Goal: Task Accomplishment & Management: Manage account settings

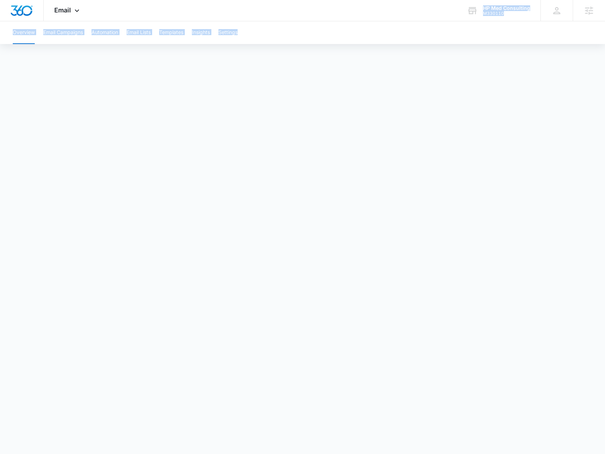
click at [481, 22] on div "Email Apps Reputation Websites Forms CRM Email Social Payments POS Content Ads …" at bounding box center [302, 219] width 605 height 438
click at [488, 15] on div "M330110" at bounding box center [506, 13] width 47 height 5
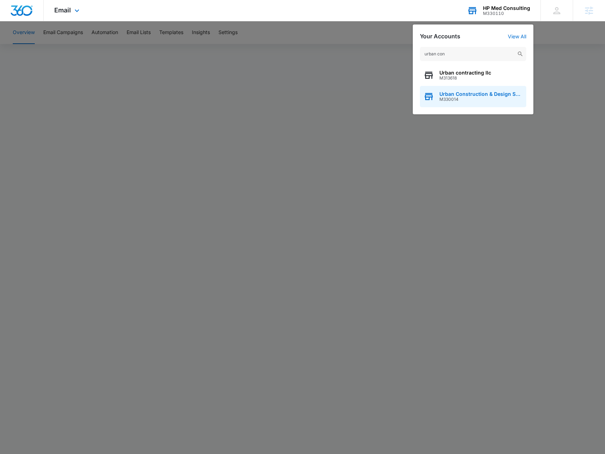
type input "urban con"
click at [460, 97] on span "M330014" at bounding box center [481, 99] width 83 height 5
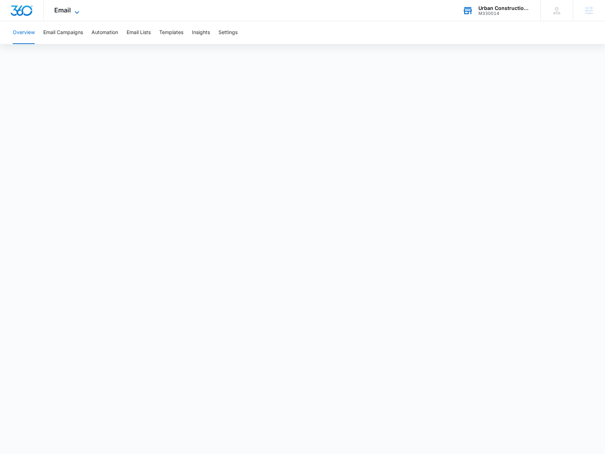
click at [68, 10] on span "Email" at bounding box center [62, 9] width 17 height 7
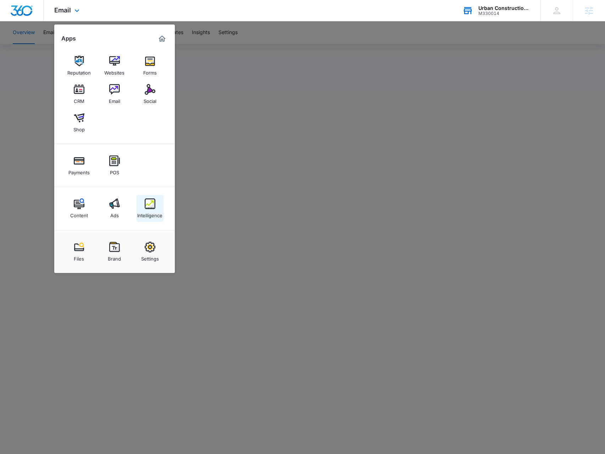
click at [151, 202] on img at bounding box center [150, 203] width 11 height 11
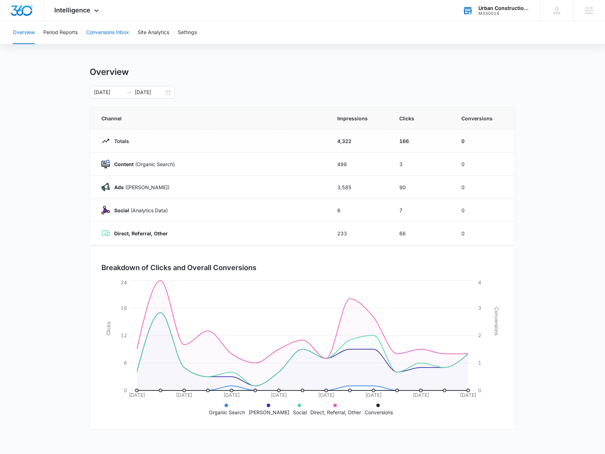
click at [105, 39] on button "Conversions Inbox" at bounding box center [107, 32] width 43 height 23
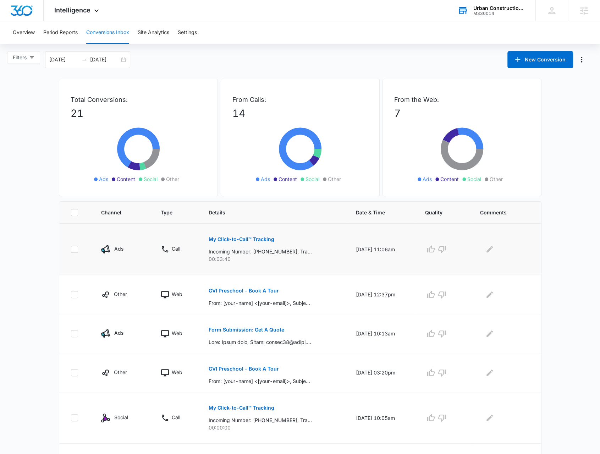
click at [258, 239] on p "My Click-to-Call™ Tracking" at bounding box center [242, 239] width 66 height 5
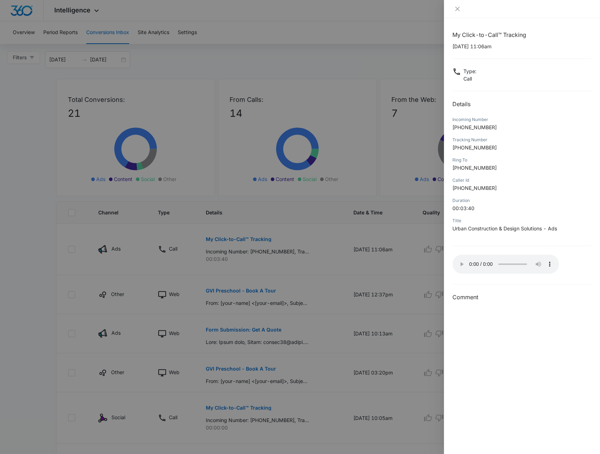
click at [329, 273] on div at bounding box center [300, 227] width 600 height 454
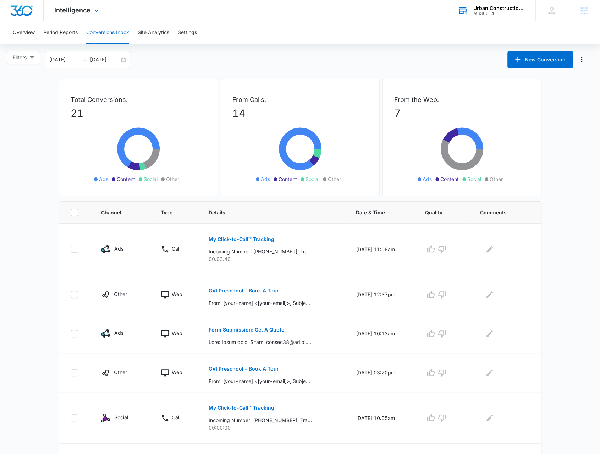
click at [88, 16] on div "Intelligence Apps Reputation Websites Forms CRM Email Social Shop Payments POS …" at bounding box center [78, 10] width 68 height 21
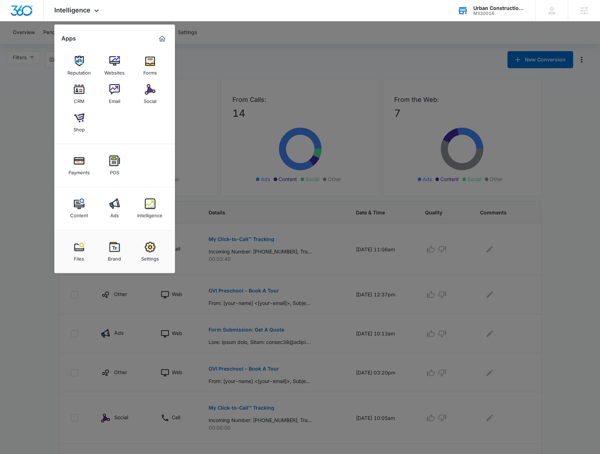
drag, startPoint x: 140, startPoint y: 69, endPoint x: 147, endPoint y: 70, distance: 7.1
click at [140, 69] on link "Forms" at bounding box center [150, 65] width 27 height 27
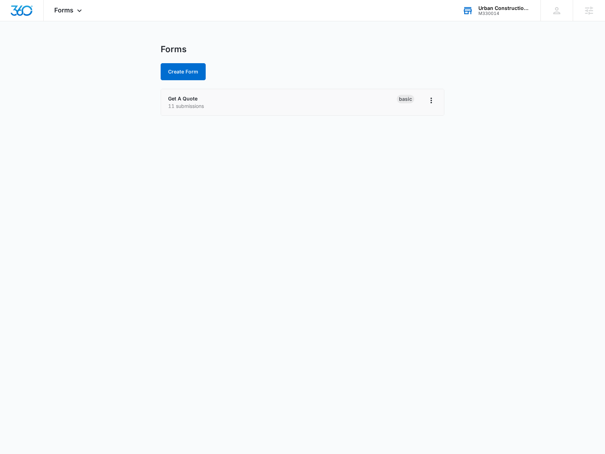
drag, startPoint x: 243, startPoint y: 94, endPoint x: 237, endPoint y: 92, distance: 6.2
click at [242, 95] on div "Get A Quote 11 submissions" at bounding box center [282, 102] width 229 height 15
click at [182, 93] on li "Get A Quote 11 submissions Basic" at bounding box center [302, 102] width 283 height 26
click at [182, 97] on link "Get A Quote" at bounding box center [182, 98] width 29 height 6
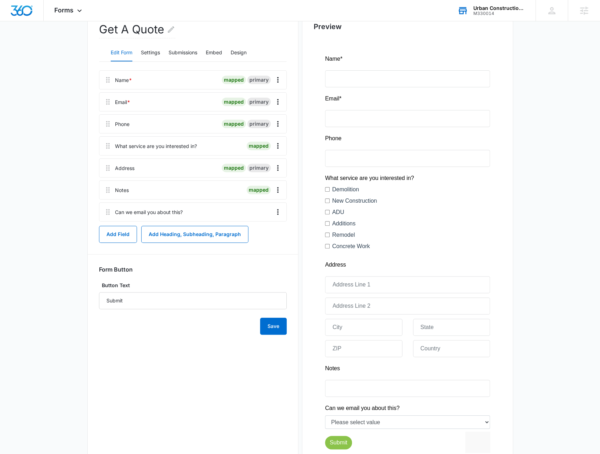
scroll to position [12, 0]
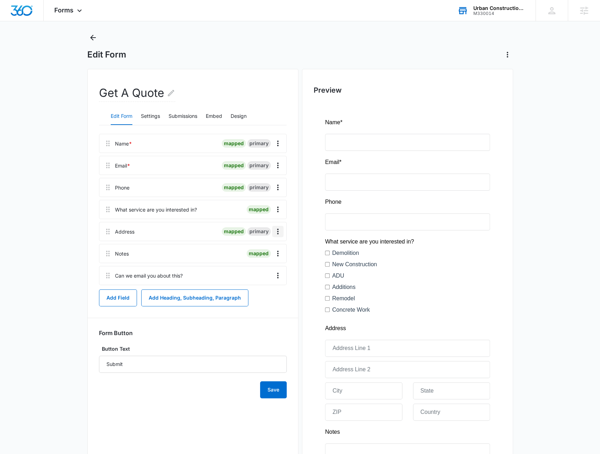
click at [281, 232] on icon "Overflow Menu" at bounding box center [278, 231] width 9 height 9
click at [264, 248] on button "Edit" at bounding box center [263, 251] width 40 height 11
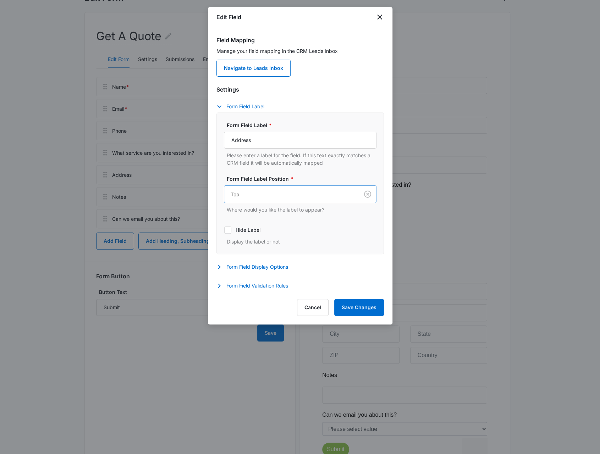
scroll to position [83, 0]
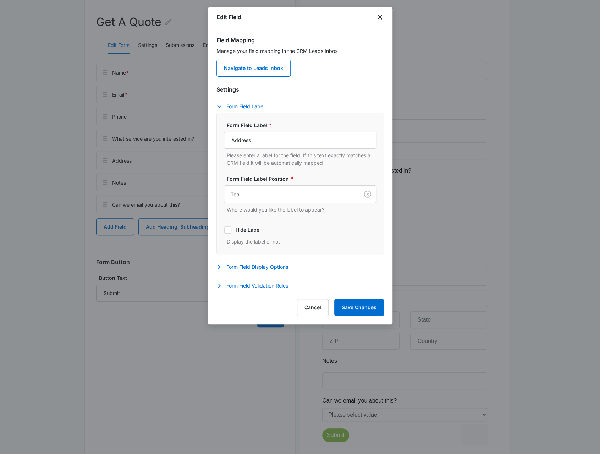
click at [379, 12] on div "Edit Field" at bounding box center [300, 17] width 185 height 20
click at [378, 18] on icon "close" at bounding box center [379, 17] width 9 height 9
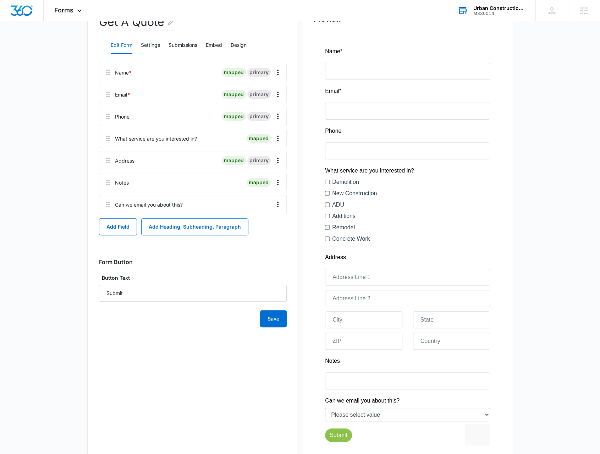
scroll to position [12, 0]
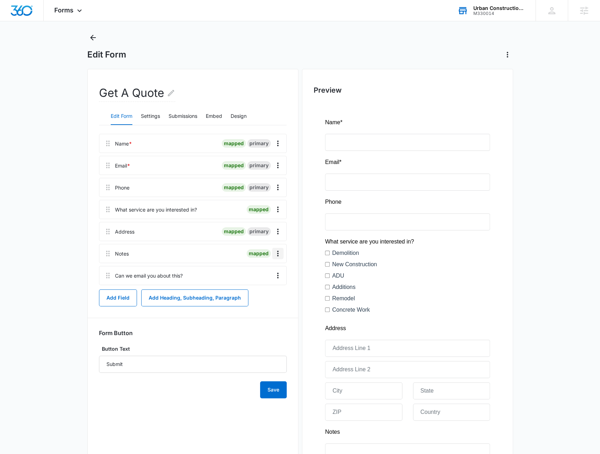
drag, startPoint x: 281, startPoint y: 252, endPoint x: 275, endPoint y: 249, distance: 6.7
click at [280, 251] on icon "Overflow Menu" at bounding box center [278, 253] width 9 height 9
click at [256, 273] on div "Edit" at bounding box center [258, 272] width 15 height 5
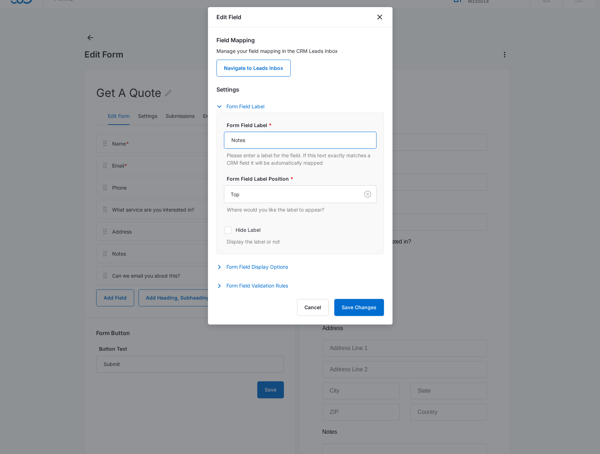
click at [274, 144] on input "Notes" at bounding box center [300, 140] width 153 height 17
type input "N"
type input "Tell me more about your service request"
click at [353, 305] on button "Save Changes" at bounding box center [359, 307] width 50 height 17
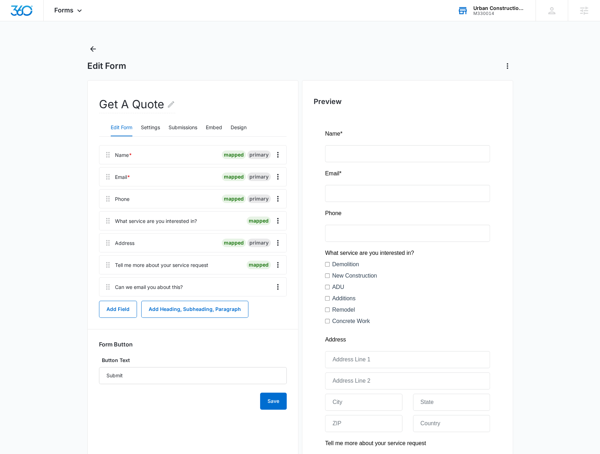
scroll to position [0, 0]
click at [72, 2] on div "Forms Apps Reputation Websites Forms CRM Email Social Shop Payments POS Content…" at bounding box center [69, 10] width 51 height 21
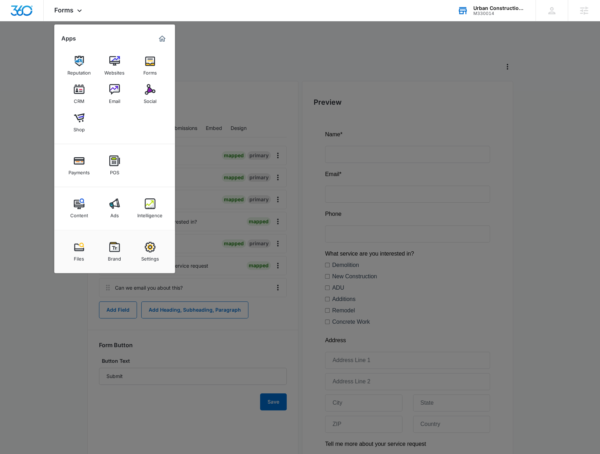
click at [223, 56] on div at bounding box center [300, 227] width 600 height 454
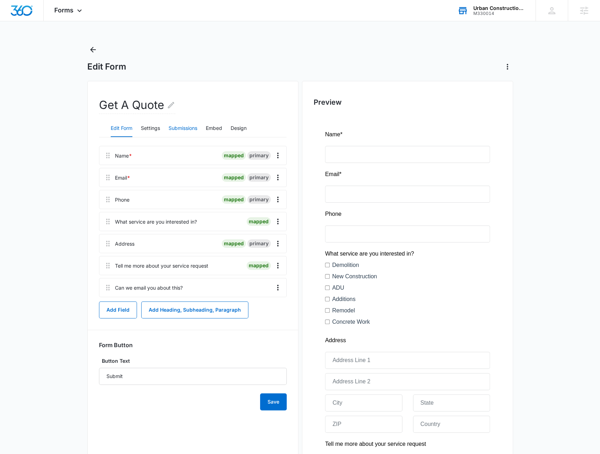
click at [191, 129] on button "Submissions" at bounding box center [183, 128] width 29 height 17
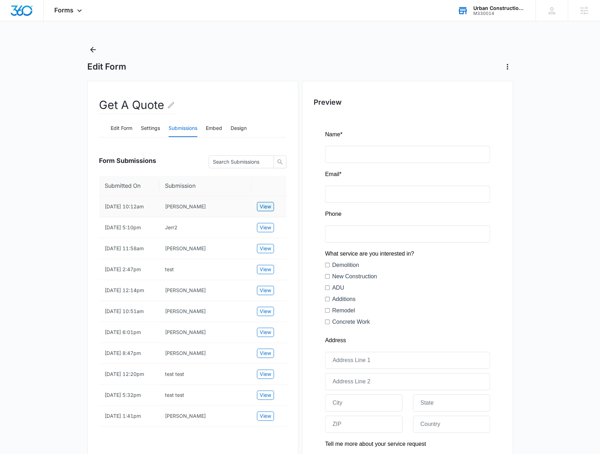
click at [269, 207] on span "View" at bounding box center [265, 207] width 11 height 8
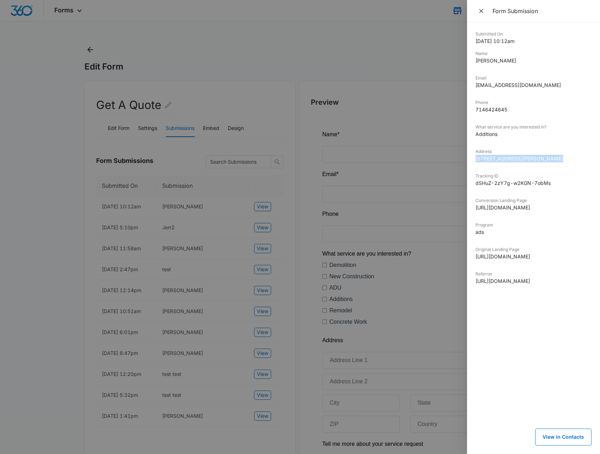
drag, startPoint x: 511, startPoint y: 166, endPoint x: 473, endPoint y: 161, distance: 37.9
click at [473, 160] on div "Submitted On 9/02/2025 10:12am Name Quyen pham Email qtpham42@gmail.com Phone 7…" at bounding box center [533, 237] width 133 height 431
click at [250, 62] on div at bounding box center [300, 227] width 600 height 454
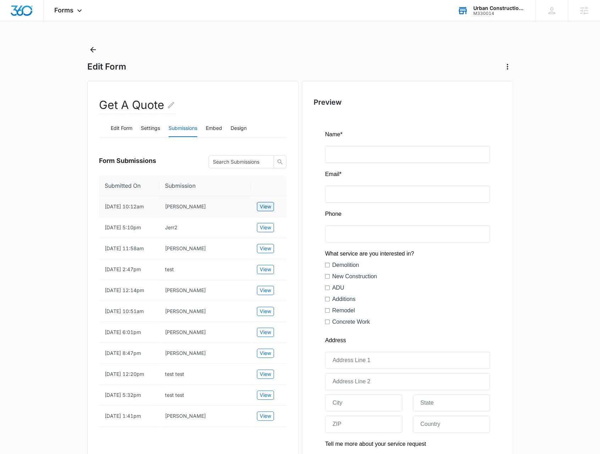
click at [270, 210] on button "View" at bounding box center [265, 206] width 17 height 9
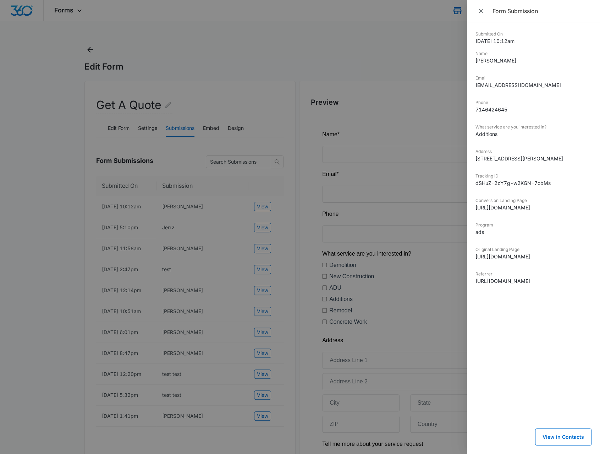
click at [279, 204] on div at bounding box center [300, 227] width 600 height 454
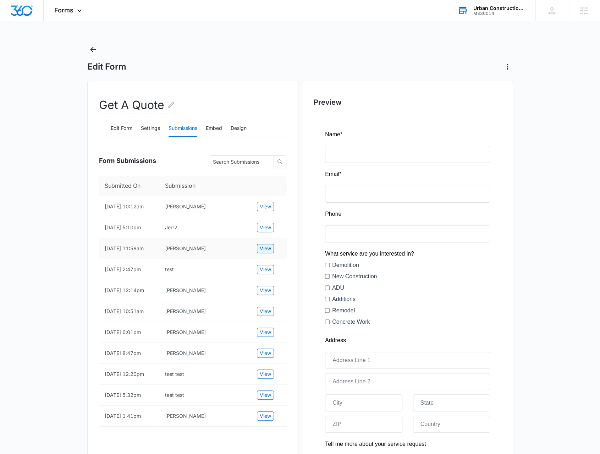
click at [269, 244] on span "View" at bounding box center [265, 248] width 11 height 8
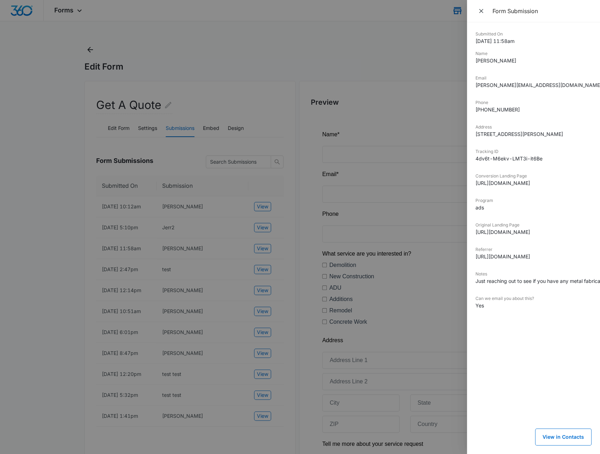
click at [252, 234] on div at bounding box center [300, 227] width 600 height 454
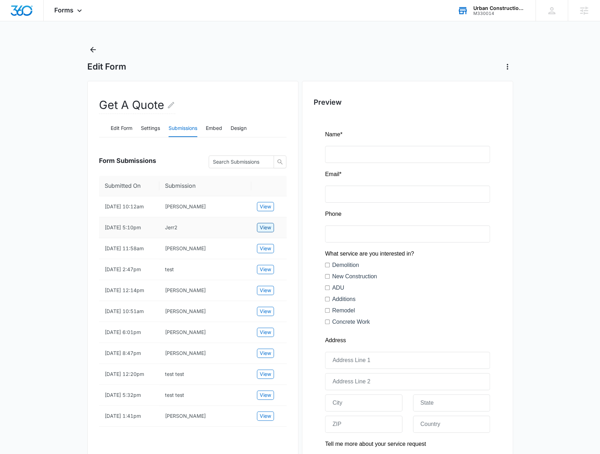
click at [264, 227] on span "View" at bounding box center [265, 228] width 11 height 8
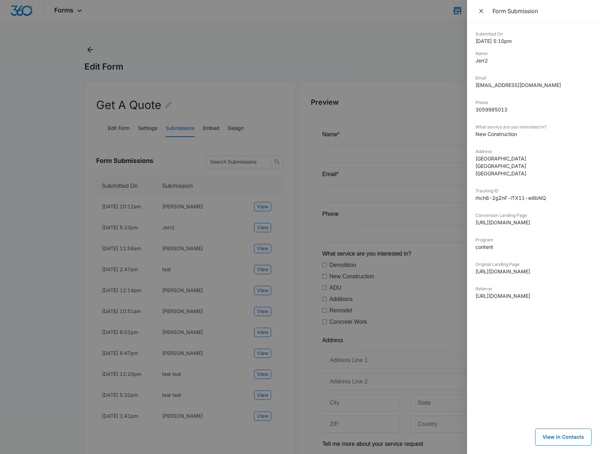
click at [267, 227] on div at bounding box center [300, 227] width 600 height 454
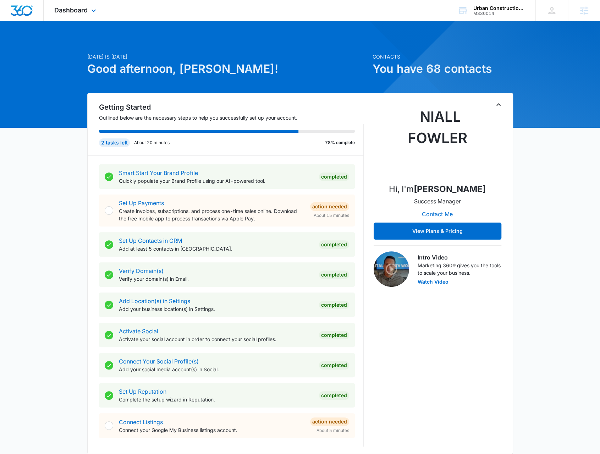
click at [99, 16] on div "Dashboard Apps Reputation Websites Forms CRM Email Social Shop Payments POS Con…" at bounding box center [76, 10] width 65 height 21
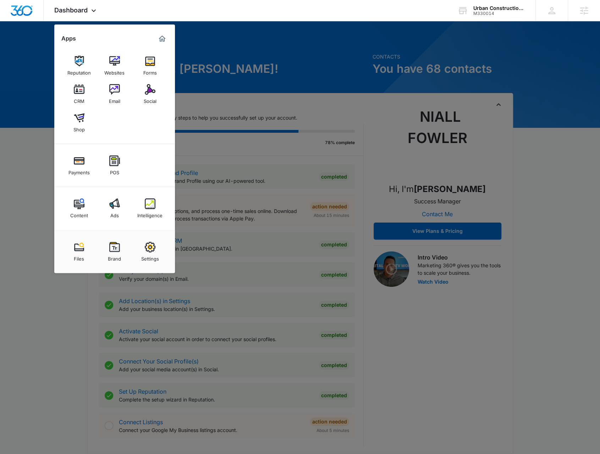
click at [78, 203] on img at bounding box center [79, 203] width 11 height 11
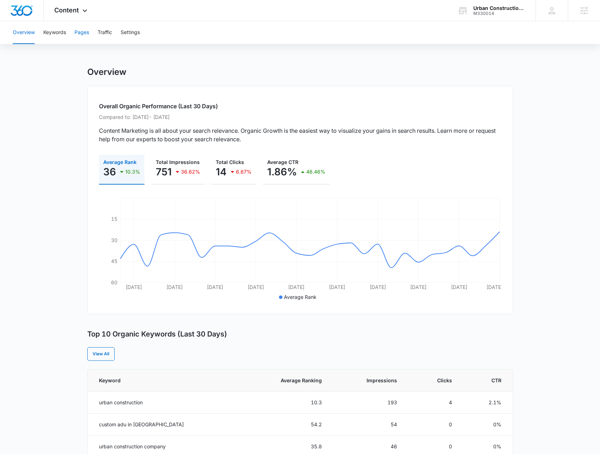
click at [84, 29] on button "Pages" at bounding box center [82, 32] width 15 height 23
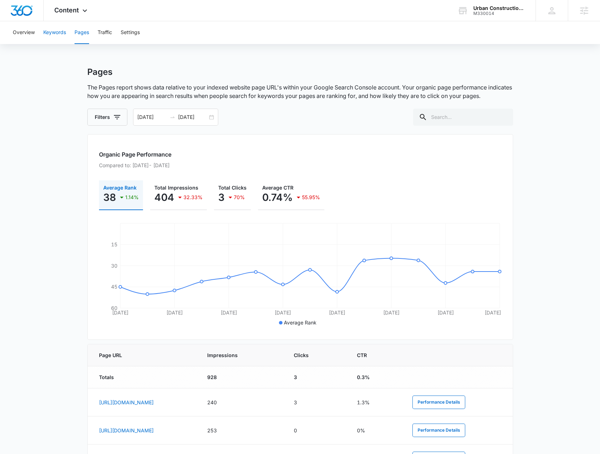
click at [57, 35] on button "Keywords" at bounding box center [54, 32] width 23 height 23
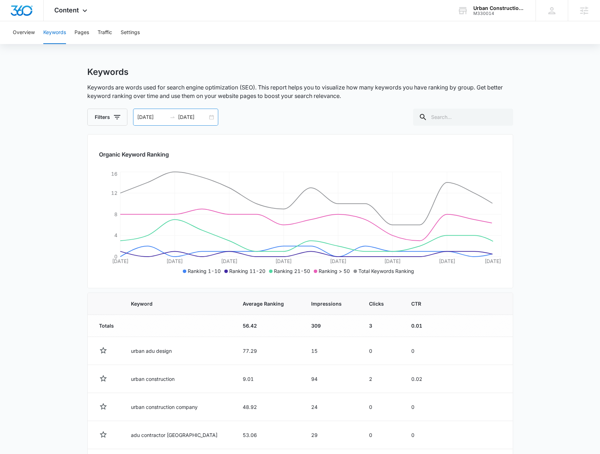
click at [213, 116] on div "[DATE] [DATE]" at bounding box center [175, 117] width 85 height 17
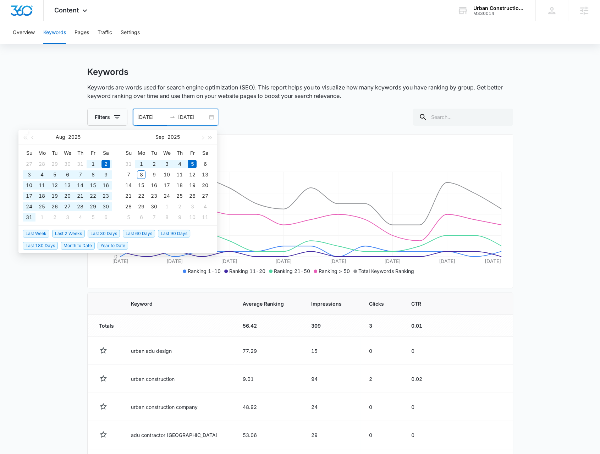
click at [119, 245] on span "Year to Date" at bounding box center [113, 246] width 31 height 8
type input "[DATE]"
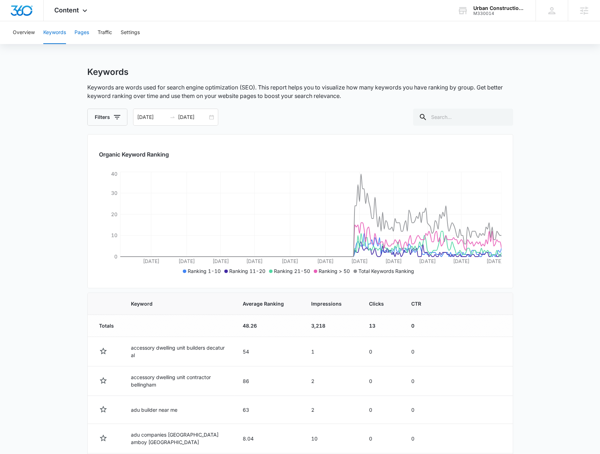
click at [84, 38] on button "Pages" at bounding box center [82, 32] width 15 height 23
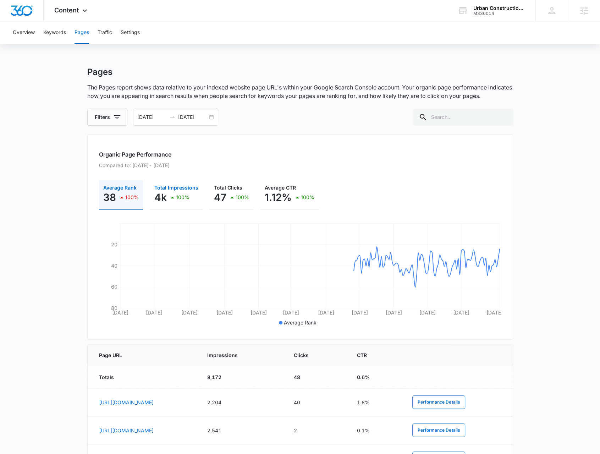
click at [174, 208] on button "Total Impressions 4k 100%" at bounding box center [176, 195] width 53 height 30
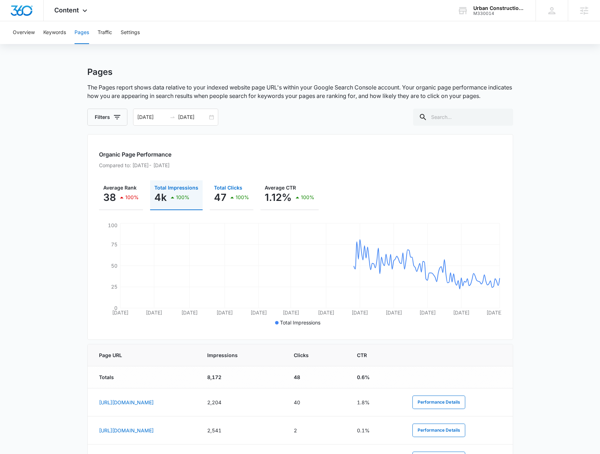
click at [242, 192] on div "100%" at bounding box center [238, 197] width 21 height 14
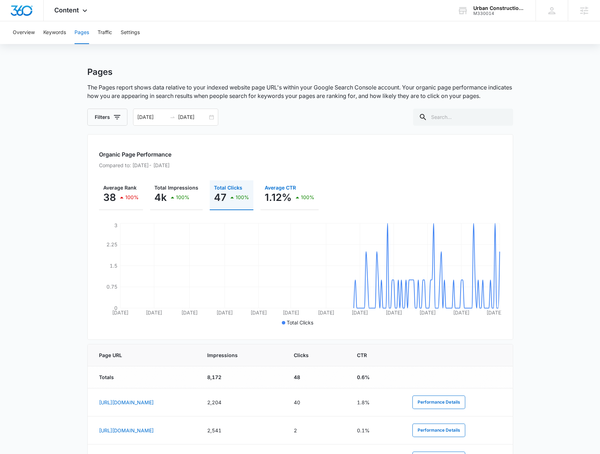
drag, startPoint x: 296, startPoint y: 200, endPoint x: 284, endPoint y: 207, distance: 14.1
click at [296, 200] on icon "button" at bounding box center [297, 197] width 9 height 9
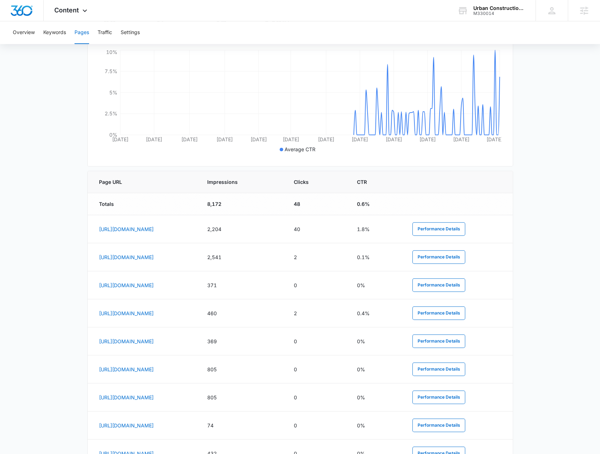
scroll to position [213, 0]
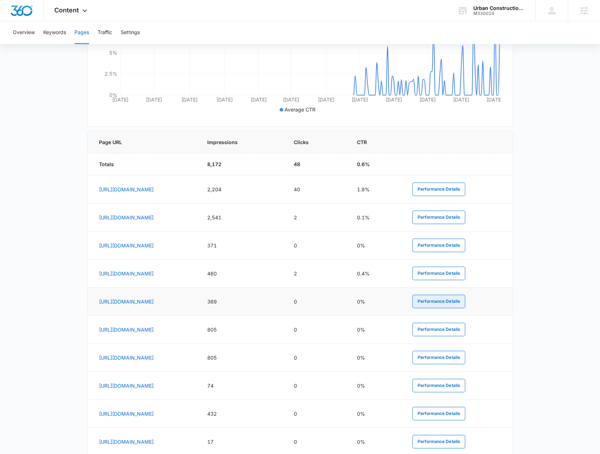
click at [463, 301] on button "Performance Details" at bounding box center [438, 301] width 53 height 13
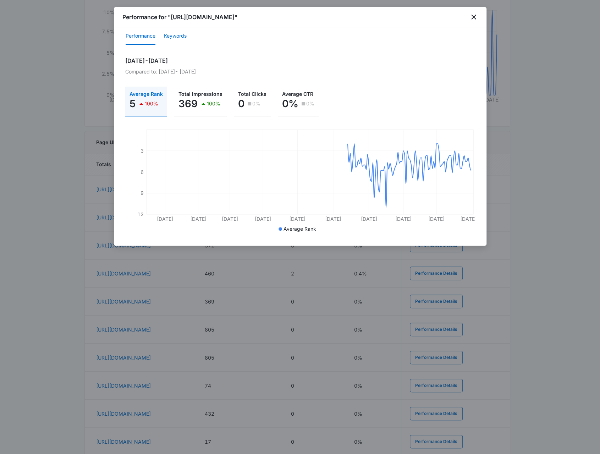
click at [181, 37] on button "Keywords" at bounding box center [175, 36] width 23 height 17
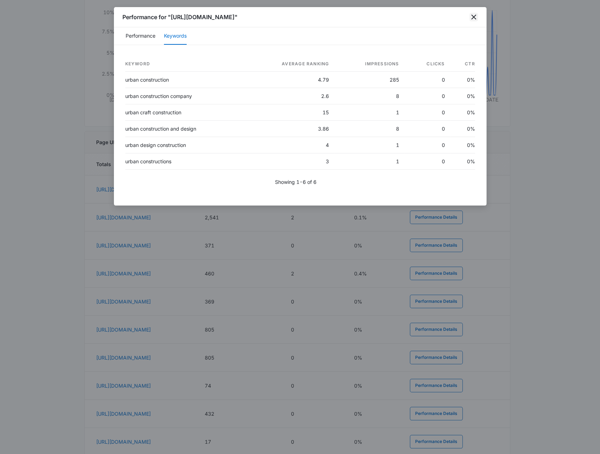
click at [471, 18] on icon "close" at bounding box center [473, 17] width 9 height 9
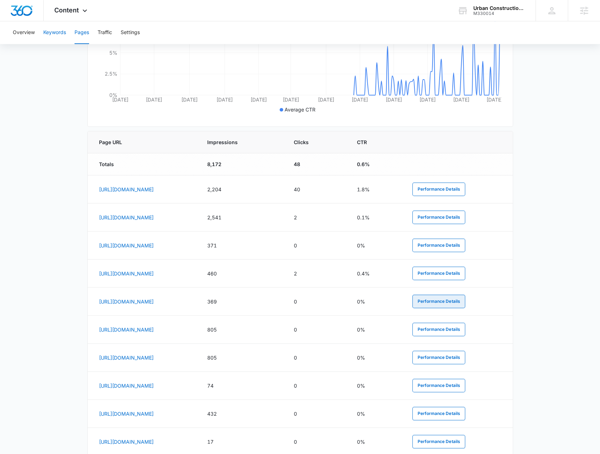
scroll to position [142, 0]
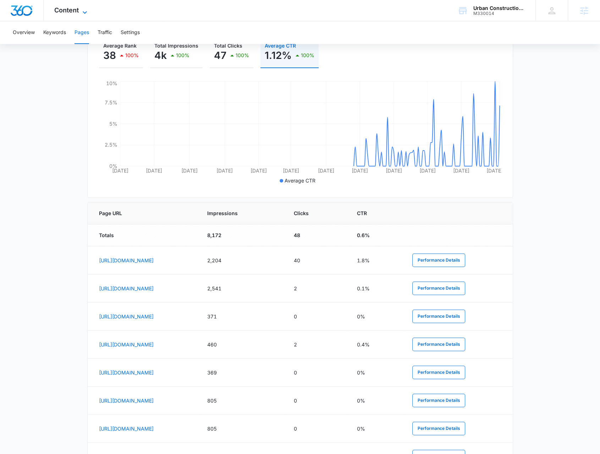
click at [75, 10] on span "Content" at bounding box center [66, 9] width 24 height 7
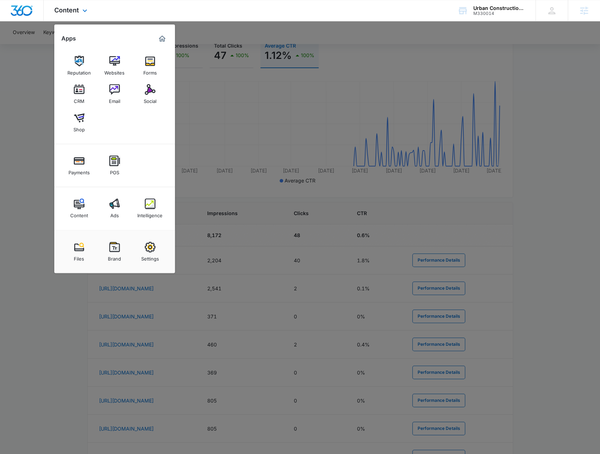
click at [157, 222] on div "Content Ads Intelligence" at bounding box center [114, 208] width 121 height 43
click at [149, 208] on img at bounding box center [150, 203] width 11 height 11
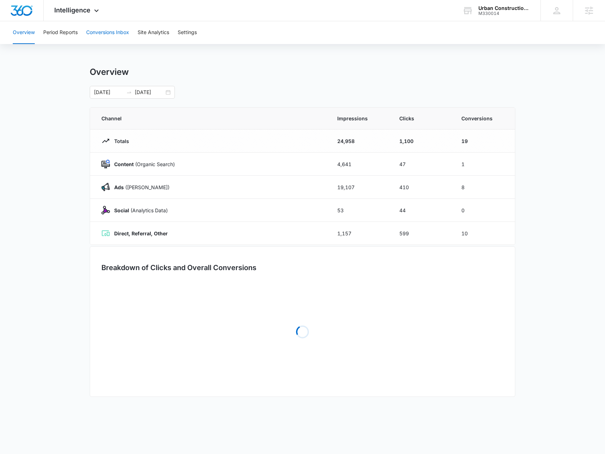
click at [104, 36] on button "Conversions Inbox" at bounding box center [107, 32] width 43 height 23
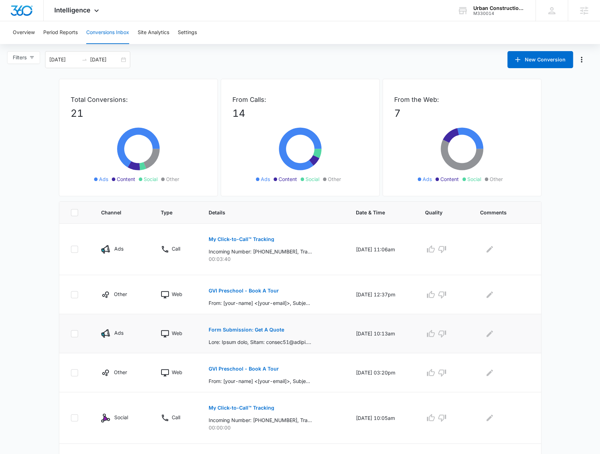
click at [262, 330] on p "Form Submission: Get A Quote" at bounding box center [247, 329] width 76 height 5
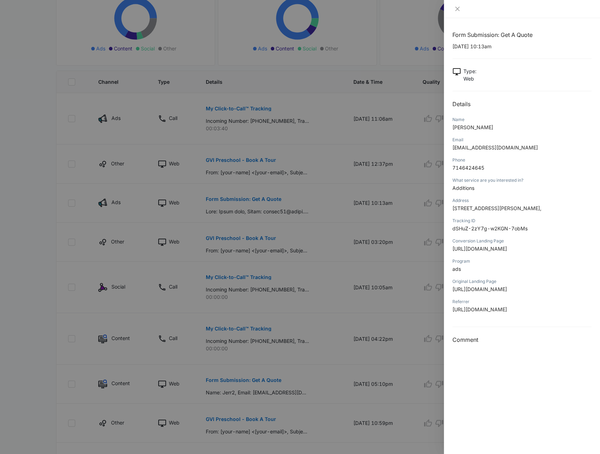
scroll to position [142, 0]
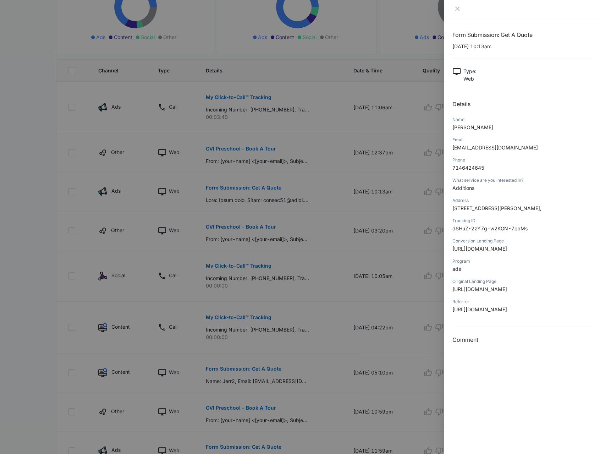
click at [278, 356] on div at bounding box center [300, 227] width 600 height 454
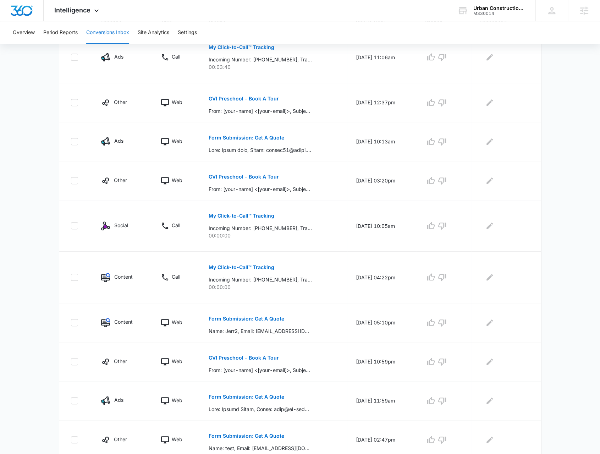
scroll to position [218, 0]
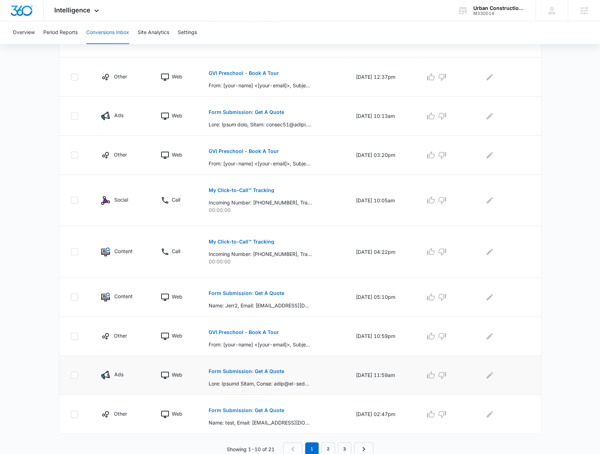
click at [268, 369] on p "Form Submission: Get A Quote" at bounding box center [247, 371] width 76 height 5
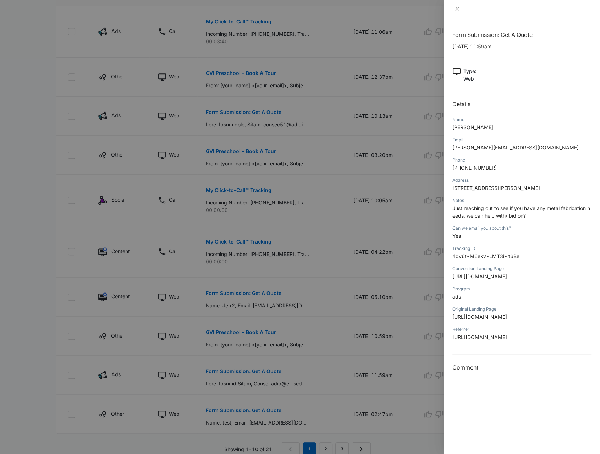
drag, startPoint x: 337, startPoint y: 310, endPoint x: 315, endPoint y: 330, distance: 29.9
click at [337, 310] on div at bounding box center [300, 227] width 600 height 454
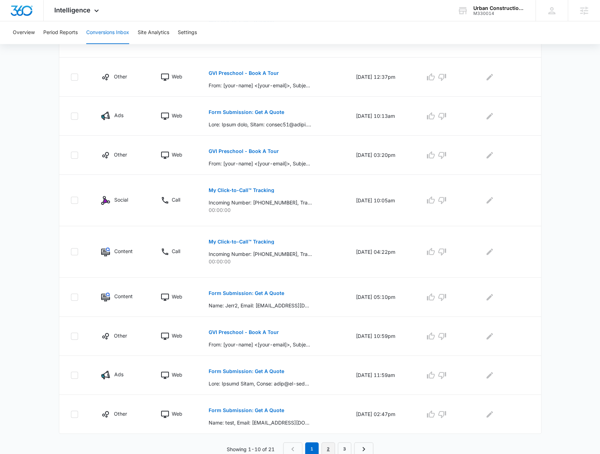
click at [331, 448] on link "2" at bounding box center [327, 448] width 13 height 13
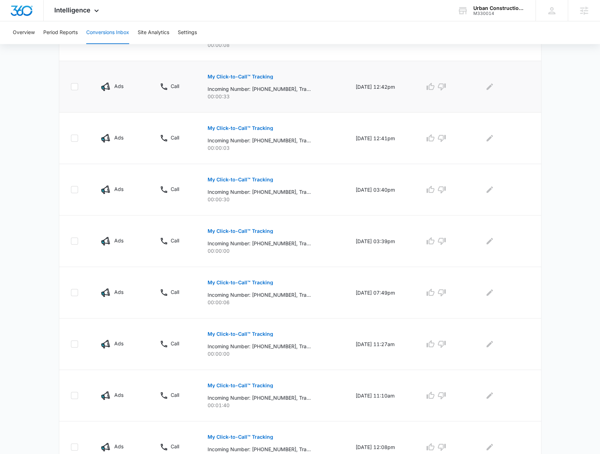
scroll to position [304, 0]
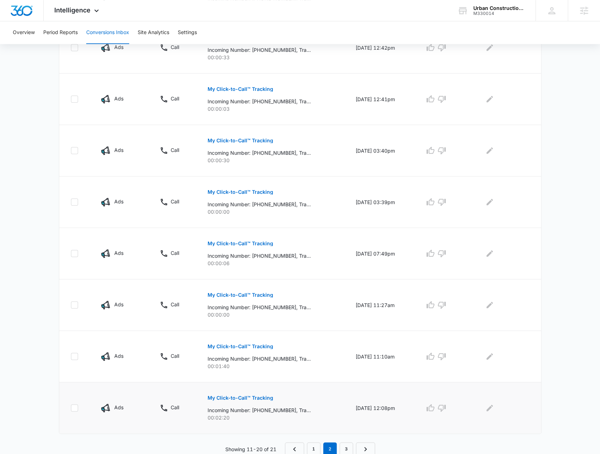
click at [251, 395] on p "My Click-to-Call™ Tracking" at bounding box center [241, 397] width 66 height 5
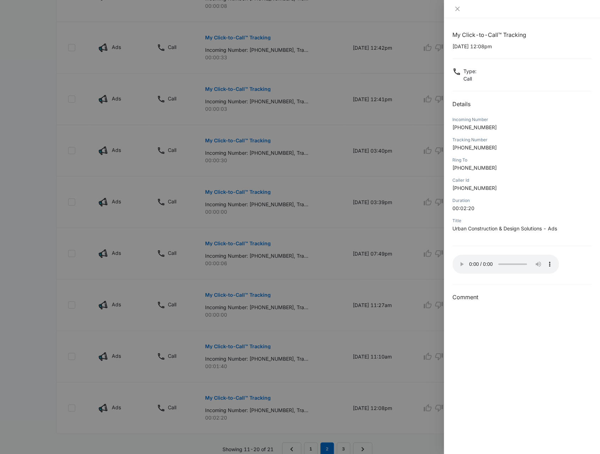
click at [322, 422] on div at bounding box center [300, 227] width 600 height 454
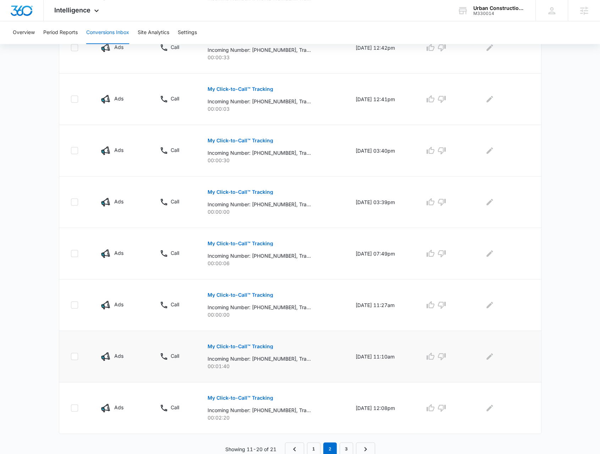
click at [247, 345] on p "My Click-to-Call™ Tracking" at bounding box center [241, 346] width 66 height 5
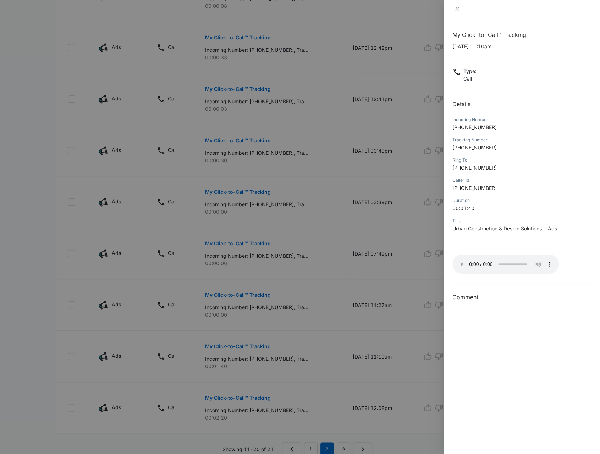
click at [385, 339] on div at bounding box center [300, 227] width 600 height 454
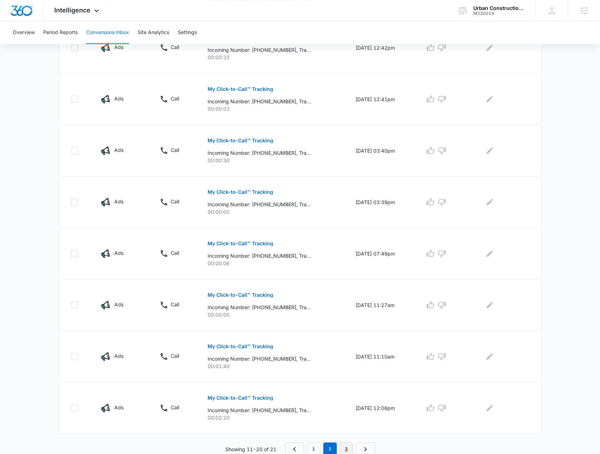
click at [347, 444] on link "3" at bounding box center [346, 448] width 13 height 13
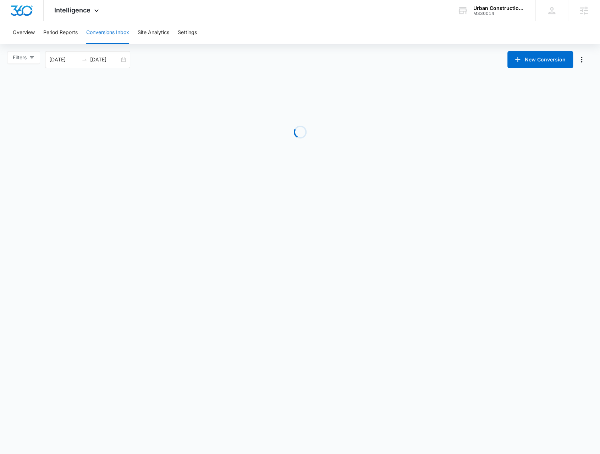
scroll to position [0, 0]
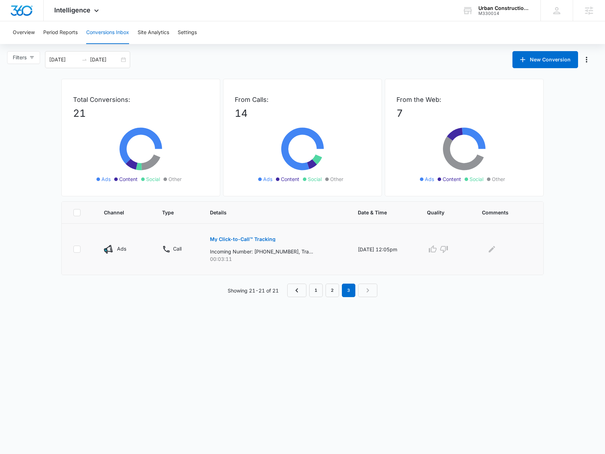
click at [217, 233] on button "My Click-to-Call™ Tracking" at bounding box center [243, 239] width 66 height 17
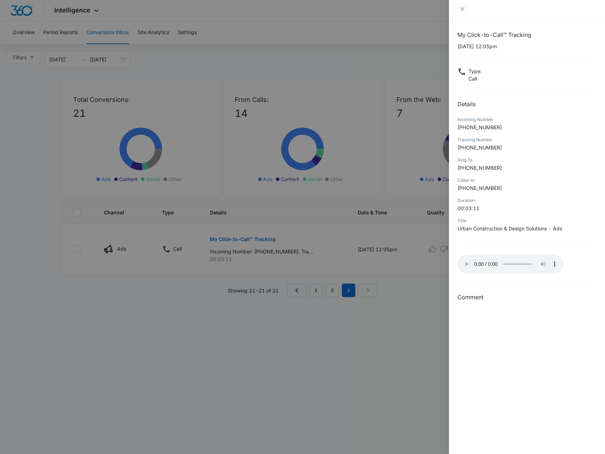
drag, startPoint x: 364, startPoint y: 328, endPoint x: 356, endPoint y: 323, distance: 9.7
click at [363, 328] on div at bounding box center [302, 227] width 605 height 454
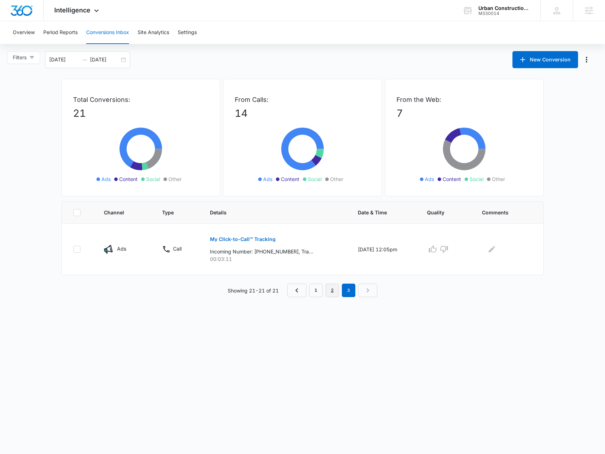
click at [336, 290] on link "2" at bounding box center [332, 290] width 13 height 13
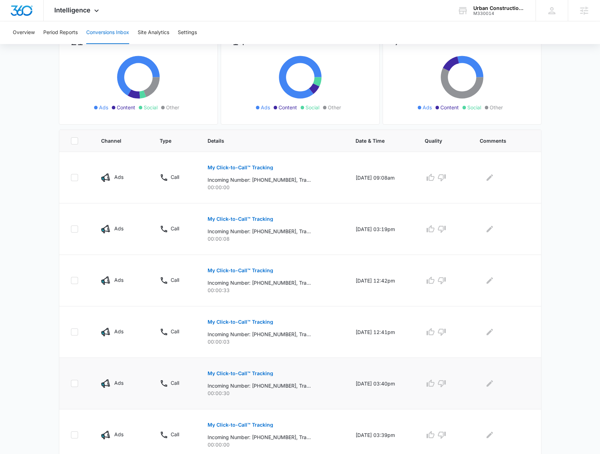
scroll to position [56, 0]
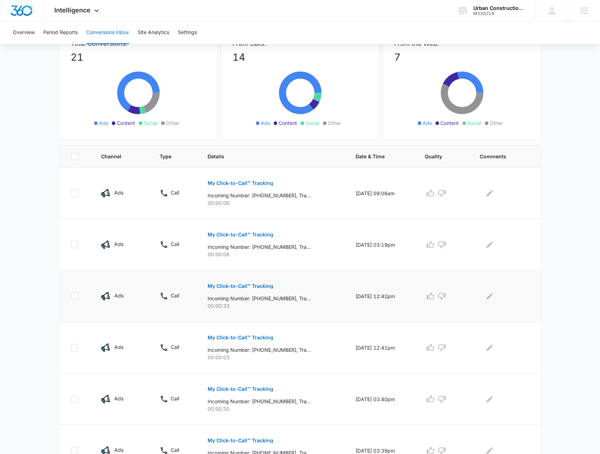
click at [242, 288] on button "My Click-to-Call™ Tracking" at bounding box center [241, 285] width 66 height 17
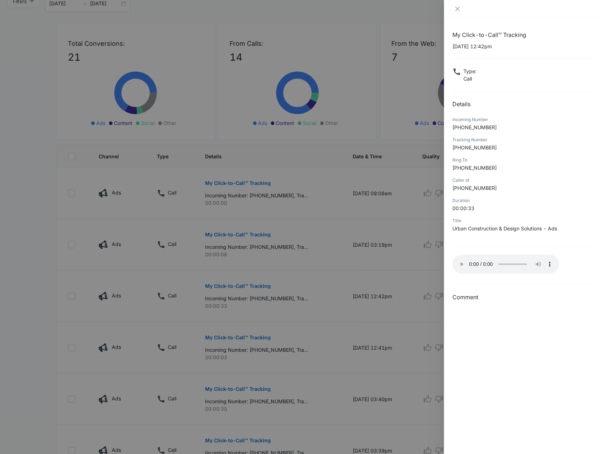
click at [268, 276] on div at bounding box center [300, 227] width 600 height 454
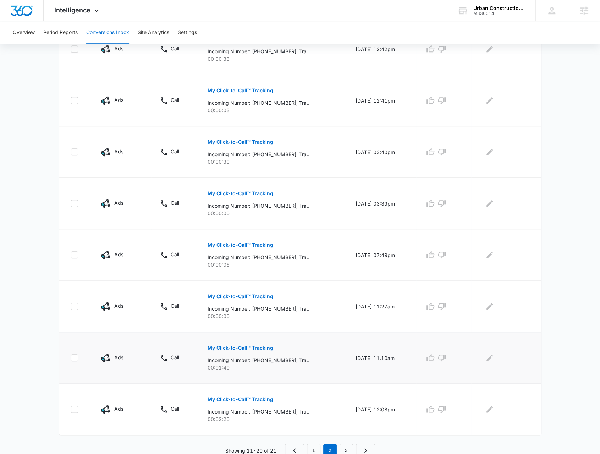
scroll to position [304, 0]
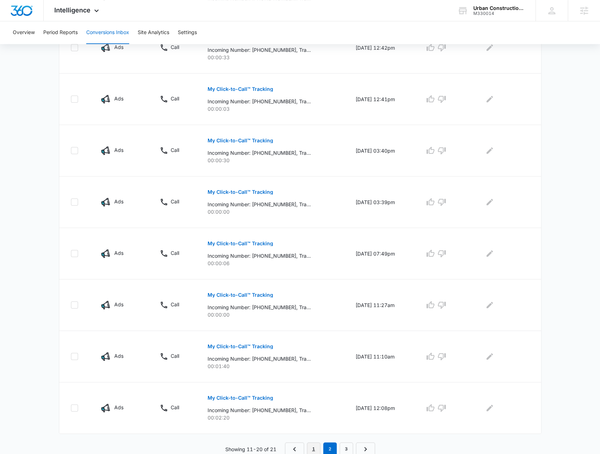
click at [314, 442] on link "1" at bounding box center [313, 448] width 13 height 13
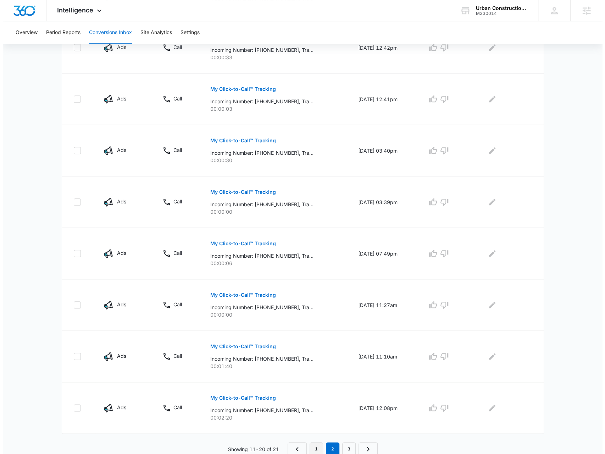
scroll to position [0, 0]
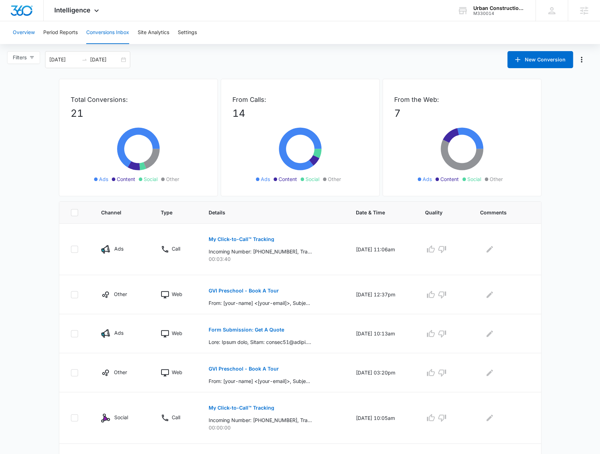
click at [33, 29] on button "Overview" at bounding box center [24, 32] width 22 height 23
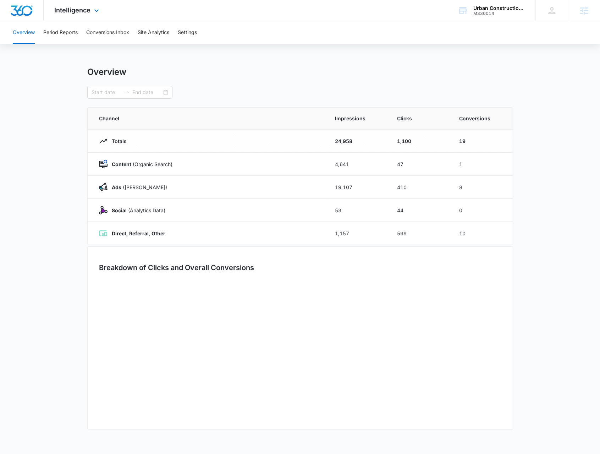
type input "[DATE]"
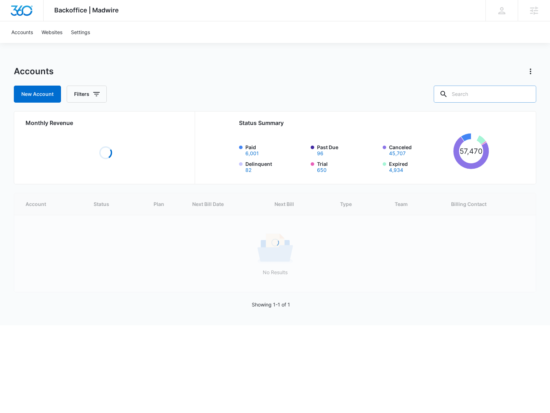
click at [475, 94] on input "text" at bounding box center [485, 94] width 103 height 17
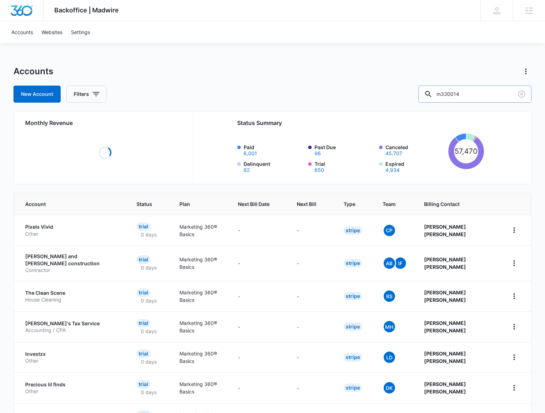
type input "m330014"
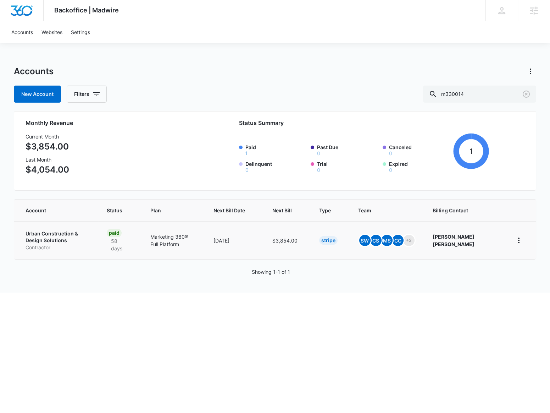
click at [63, 238] on p "Urban Construction & Design Solutions" at bounding box center [58, 237] width 64 height 14
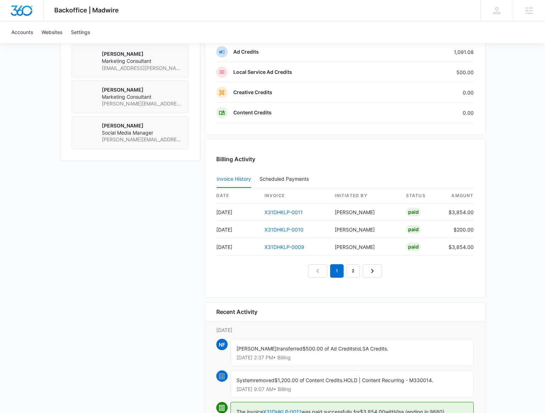
scroll to position [701, 0]
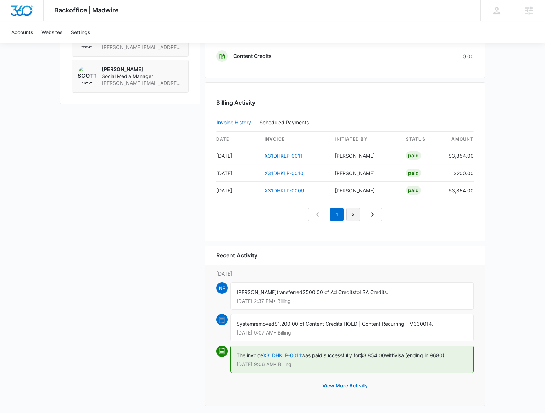
click at [357, 208] on link "2" at bounding box center [353, 214] width 13 height 13
click at [361, 210] on link "3" at bounding box center [361, 214] width 13 height 13
click at [367, 213] on link "4" at bounding box center [369, 214] width 13 height 13
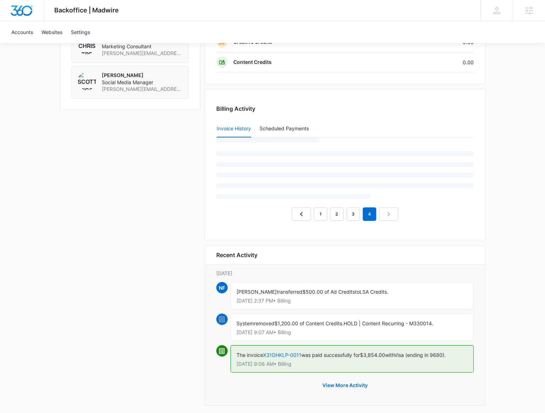
scroll to position [684, 0]
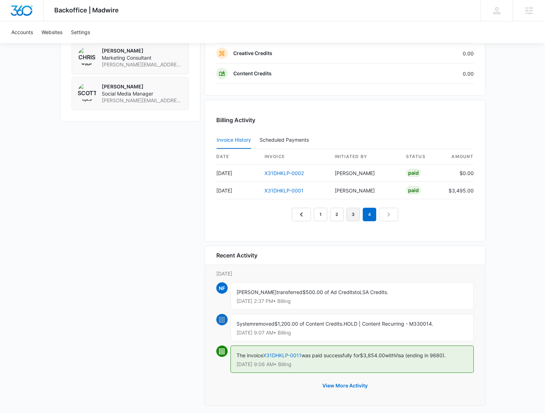
click at [351, 209] on link "3" at bounding box center [353, 214] width 13 height 13
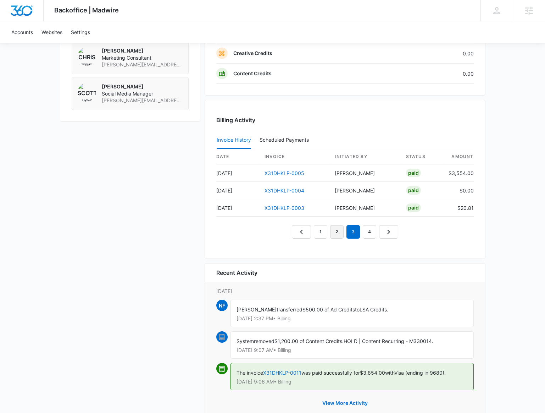
click at [333, 229] on link "2" at bounding box center [336, 231] width 13 height 13
click at [325, 228] on link "1" at bounding box center [320, 231] width 13 height 13
click at [299, 187] on link "X31DHKLP-0010" at bounding box center [284, 190] width 39 height 6
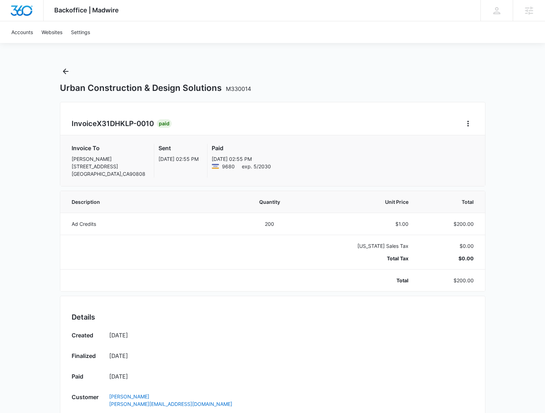
drag, startPoint x: 67, startPoint y: 77, endPoint x: 38, endPoint y: 112, distance: 45.7
drag, startPoint x: 38, startPoint y: 112, endPoint x: 37, endPoint y: 84, distance: 28.4
click at [32, 101] on div "Backoffice | Madwire Apps Settings BR Brennan Rachman brennan.rachman@madwire.c…" at bounding box center [272, 320] width 545 height 640
click at [62, 69] on icon "Back" at bounding box center [65, 71] width 9 height 9
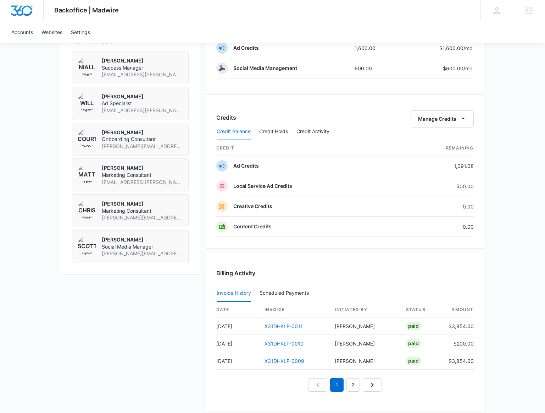
scroll to position [443, 0]
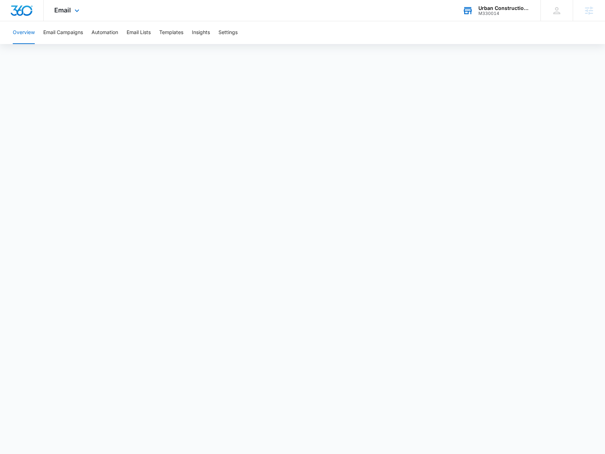
click at [483, 14] on div "M330014" at bounding box center [505, 13] width 52 height 5
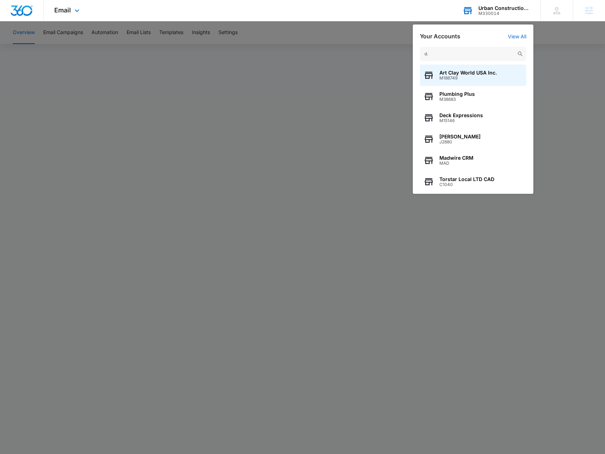
type input "d.a"
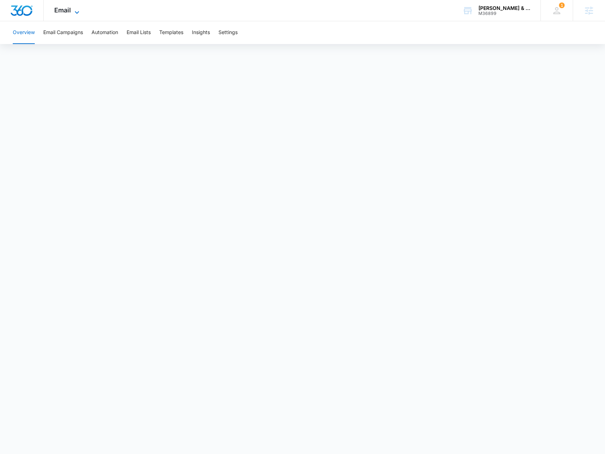
click at [65, 10] on span "Email" at bounding box center [62, 9] width 17 height 7
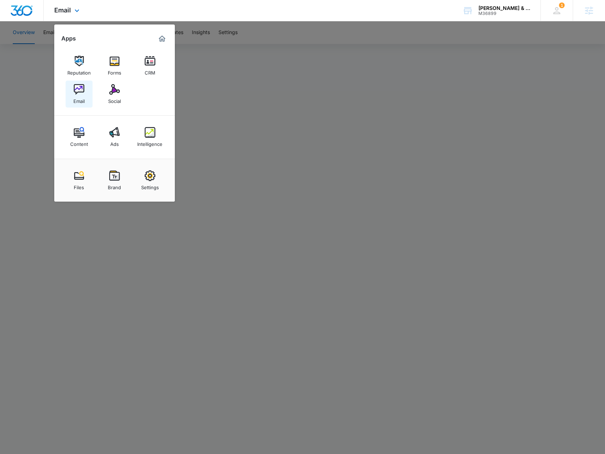
click at [78, 99] on div "Email" at bounding box center [78, 99] width 11 height 9
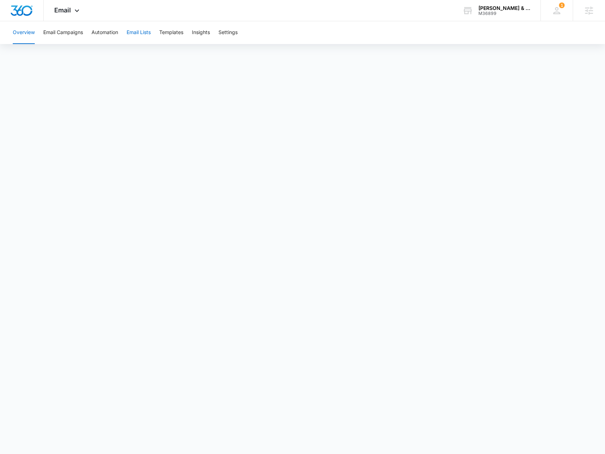
click at [136, 31] on button "Email Lists" at bounding box center [139, 32] width 24 height 23
